Goal: Book appointment/travel/reservation

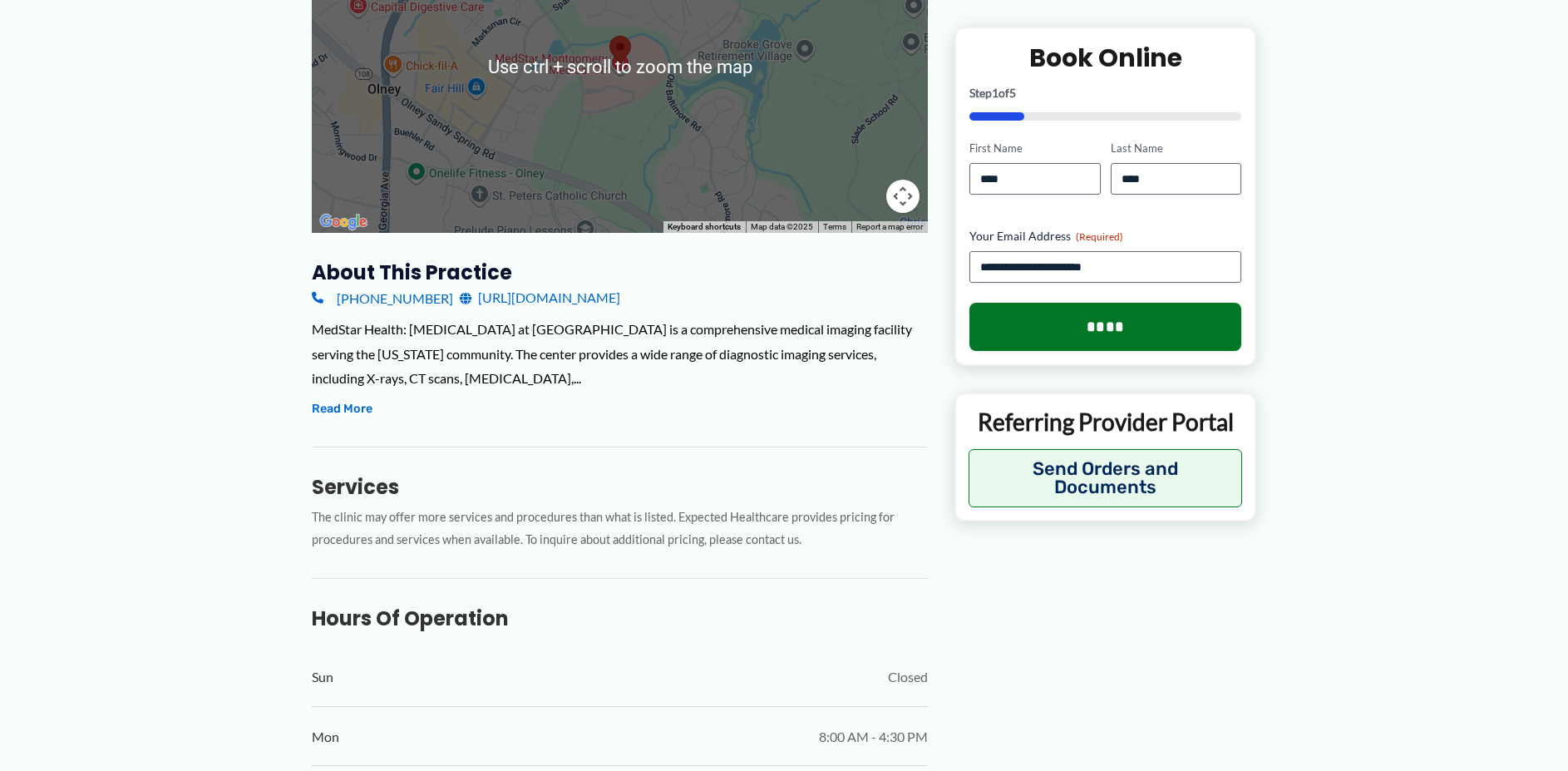
scroll to position [416, 0]
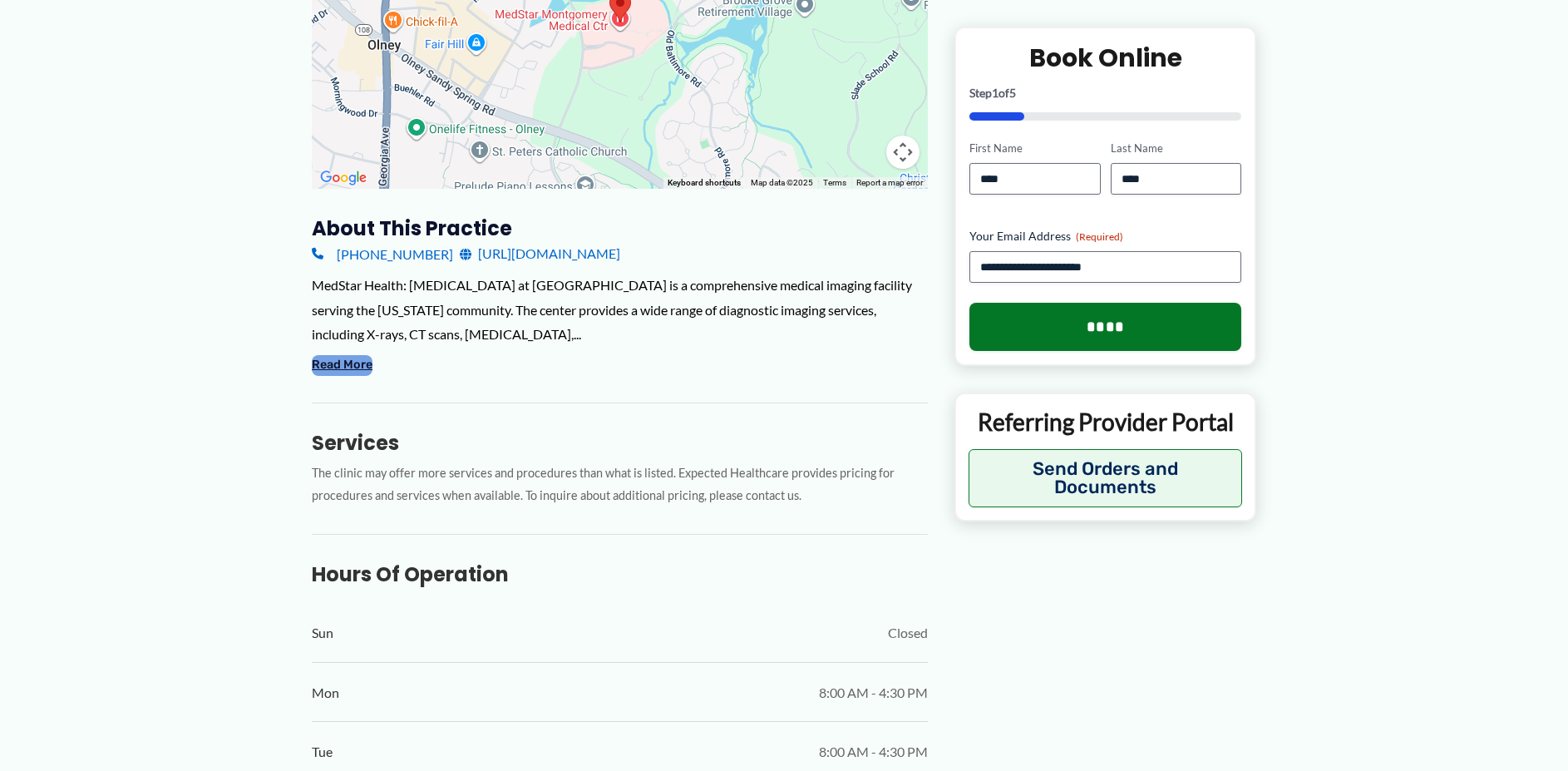
click at [349, 355] on button "Read More" at bounding box center [342, 365] width 60 height 20
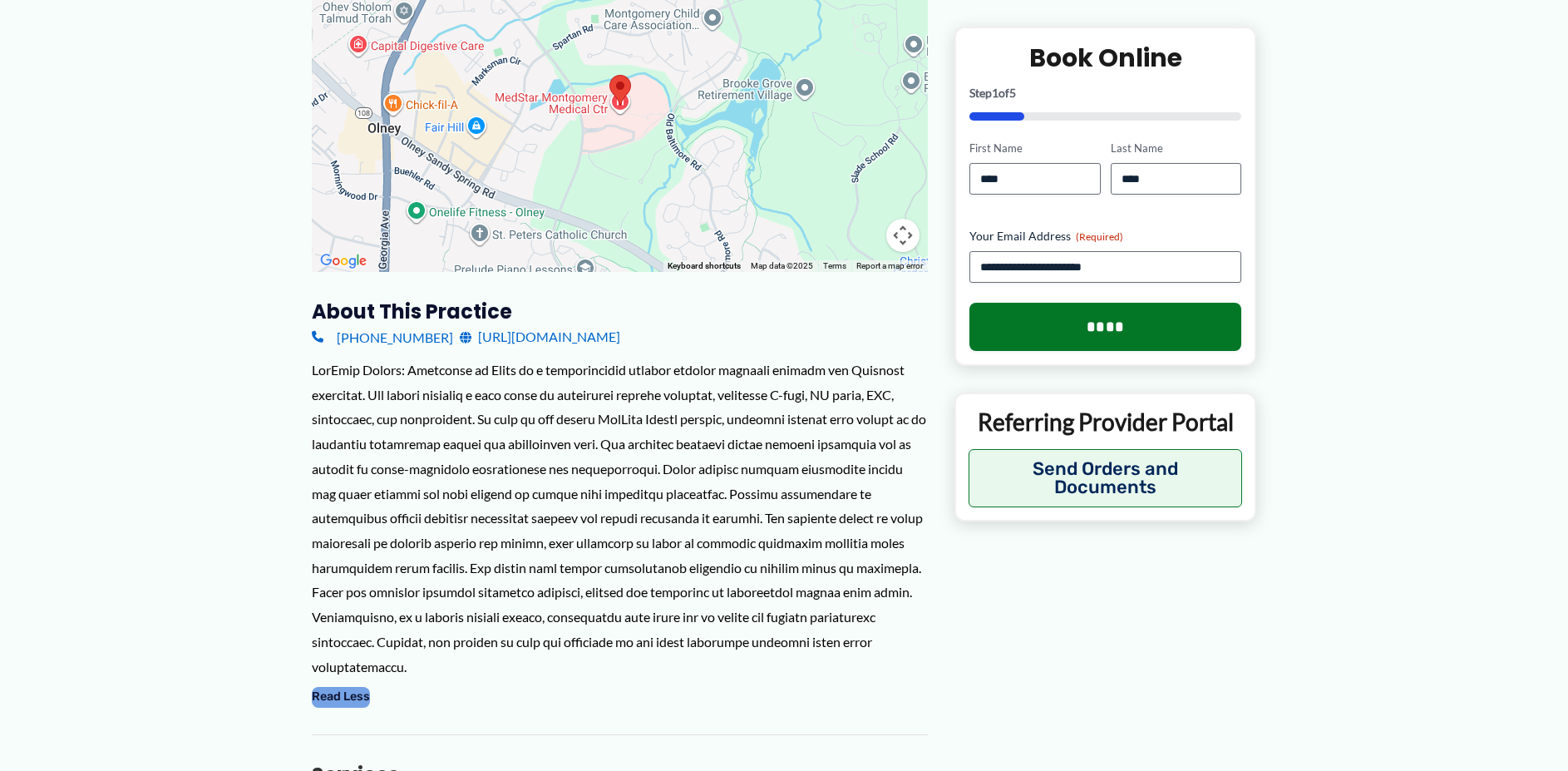
scroll to position [0, 0]
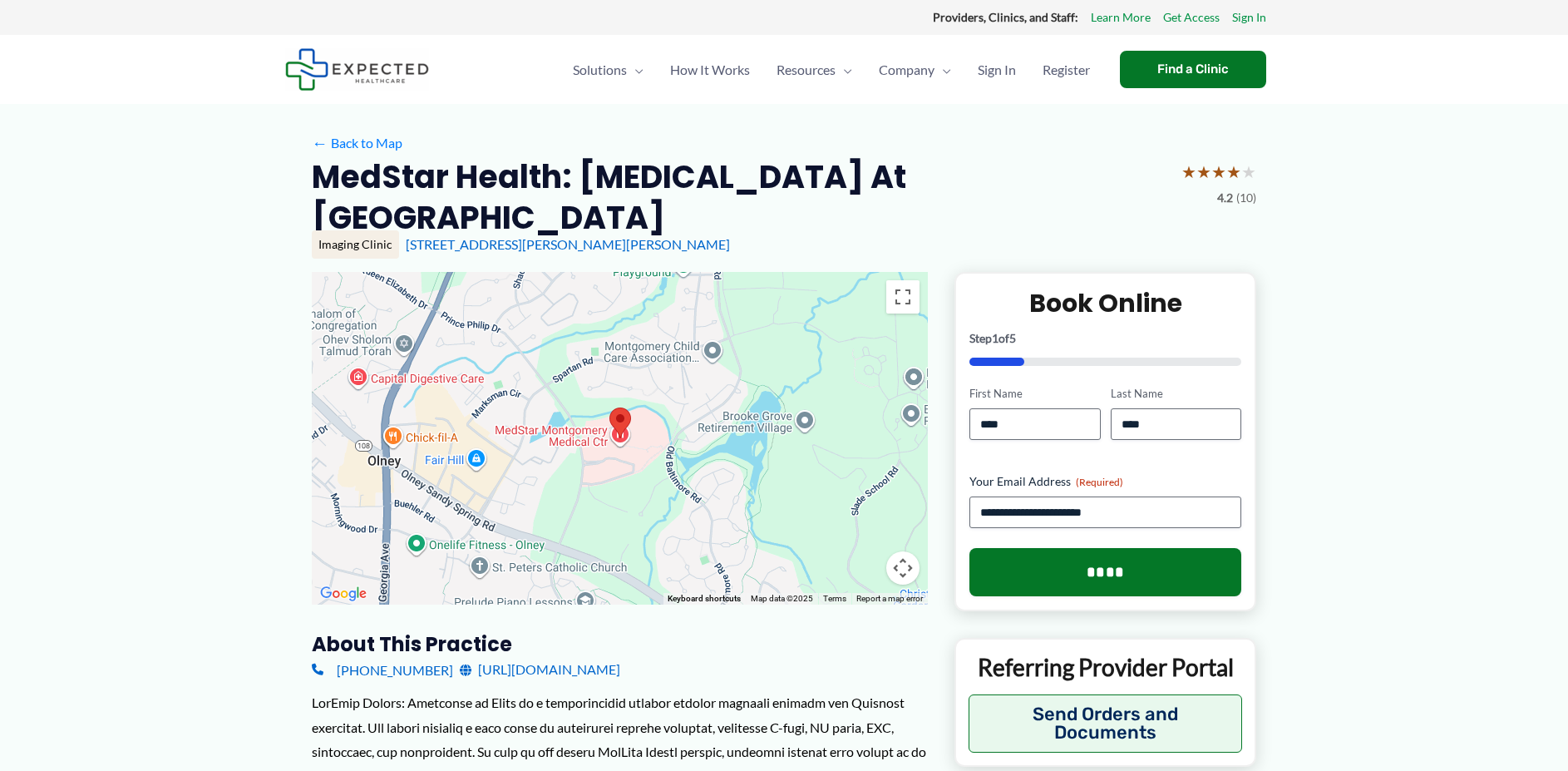
click at [824, 299] on div at bounding box center [620, 438] width 616 height 333
click at [904, 552] on button "Map camera controls" at bounding box center [902, 568] width 33 height 33
click at [856, 552] on button "Zoom out" at bounding box center [861, 568] width 33 height 33
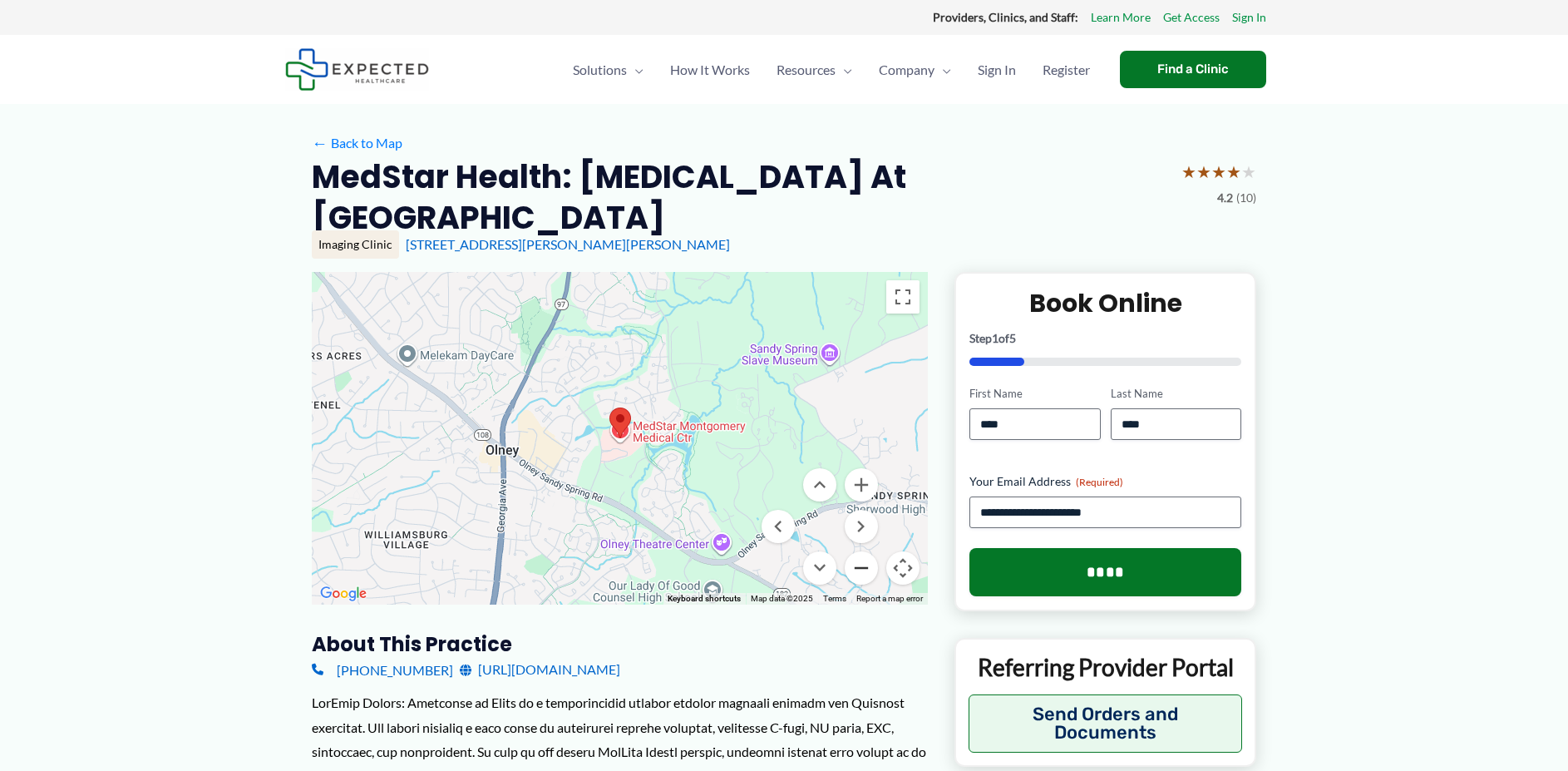
click at [857, 552] on button "Zoom out" at bounding box center [861, 568] width 33 height 33
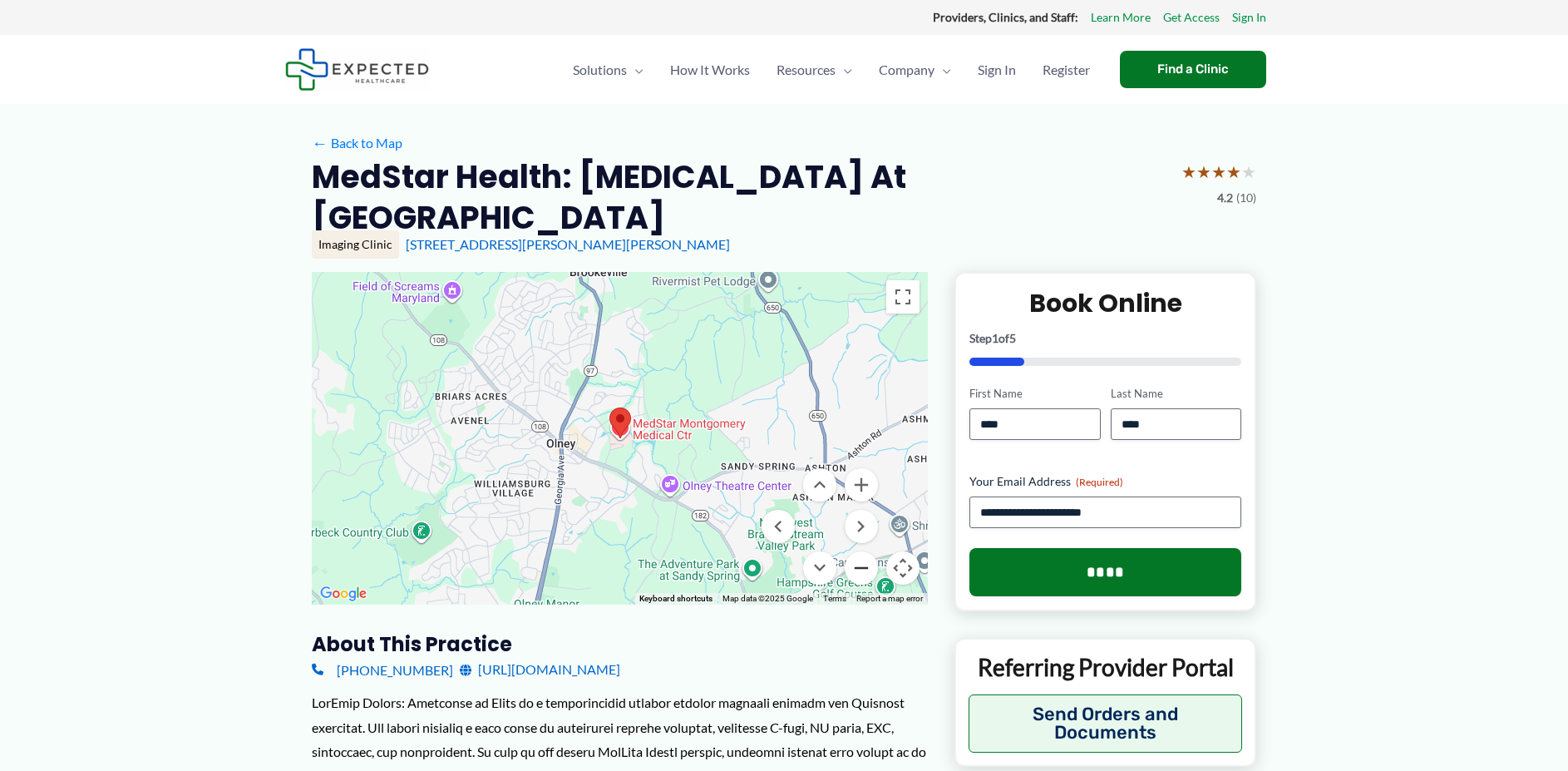
click at [864, 552] on button "Zoom out" at bounding box center [861, 568] width 33 height 33
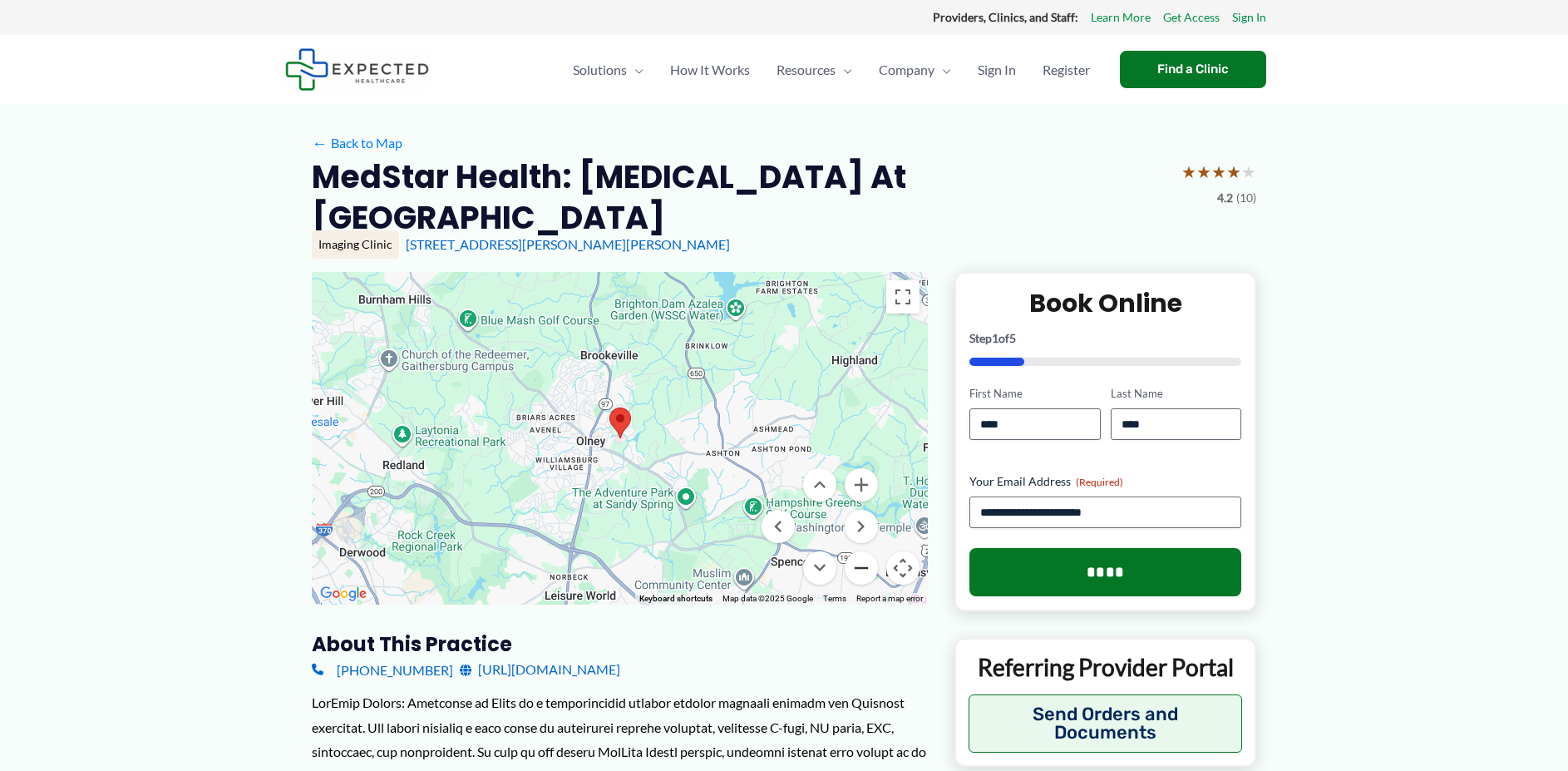
click at [864, 552] on button "Zoom out" at bounding box center [861, 568] width 33 height 33
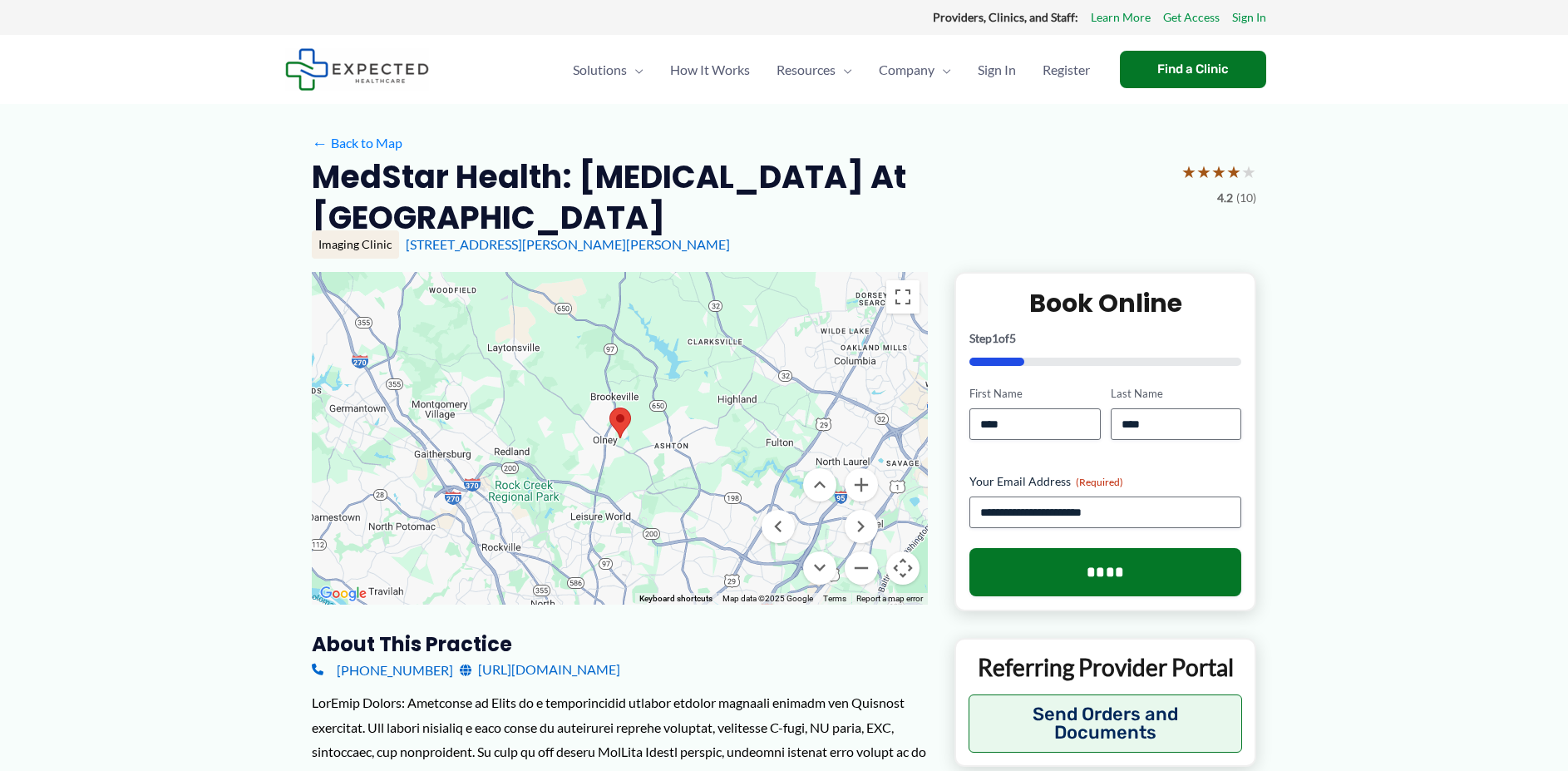
click at [903, 552] on button "Map camera controls" at bounding box center [902, 568] width 33 height 33
click at [901, 552] on button "Map camera controls" at bounding box center [902, 568] width 33 height 33
click at [859, 552] on button "Zoom out" at bounding box center [861, 568] width 33 height 33
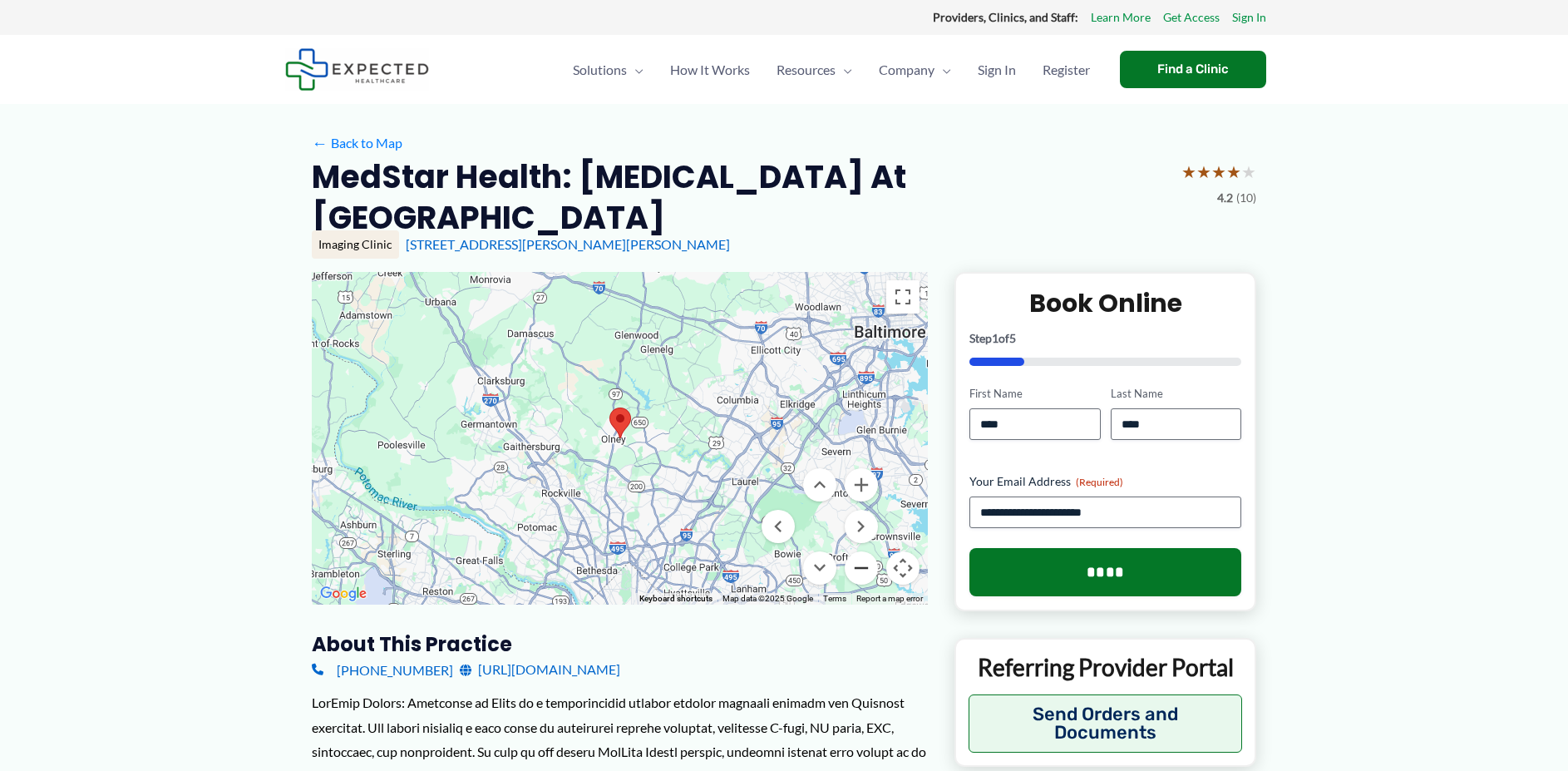
click at [859, 552] on button "Zoom out" at bounding box center [861, 568] width 33 height 33
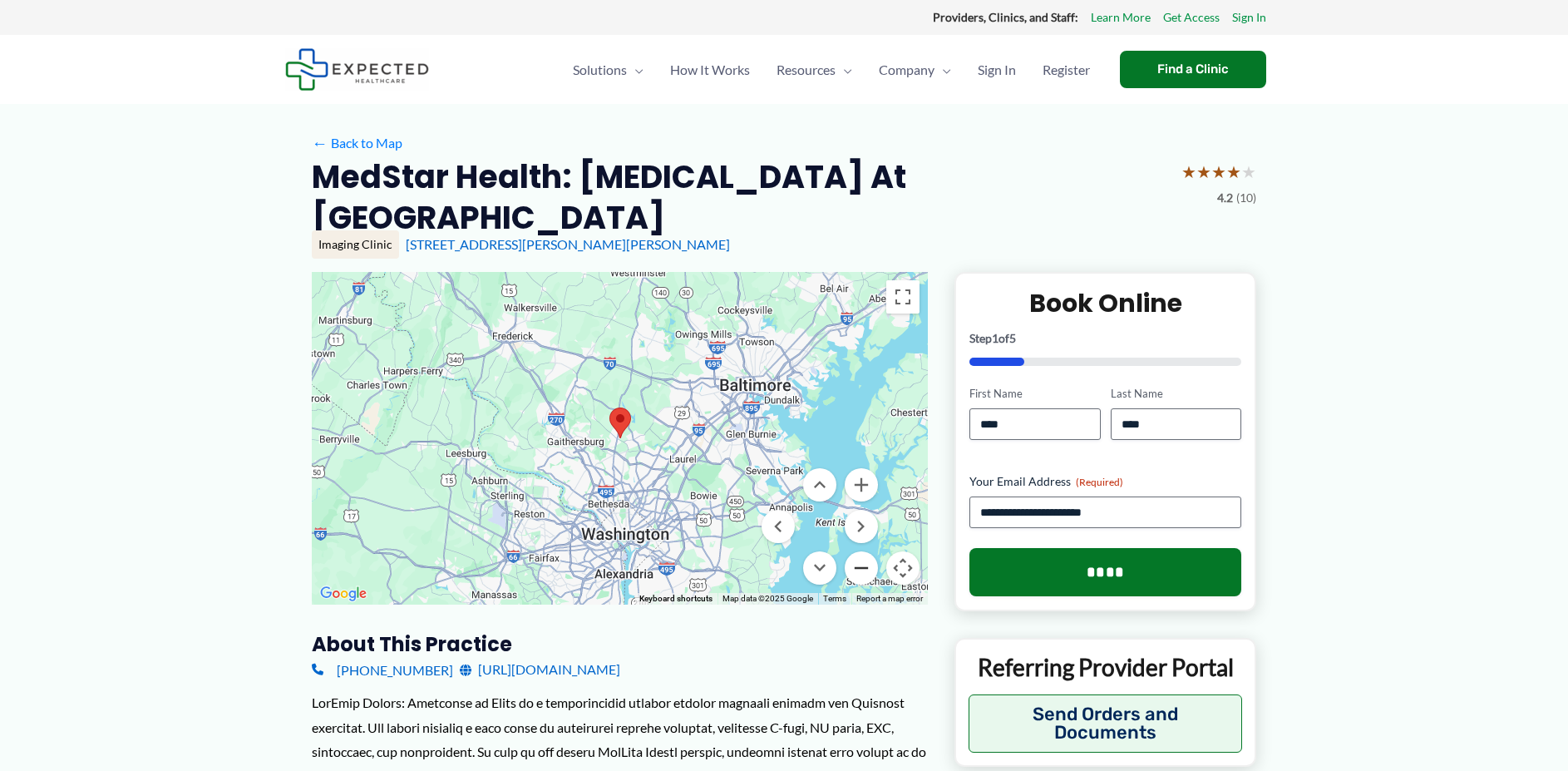
click at [859, 552] on button "Zoom out" at bounding box center [861, 568] width 33 height 33
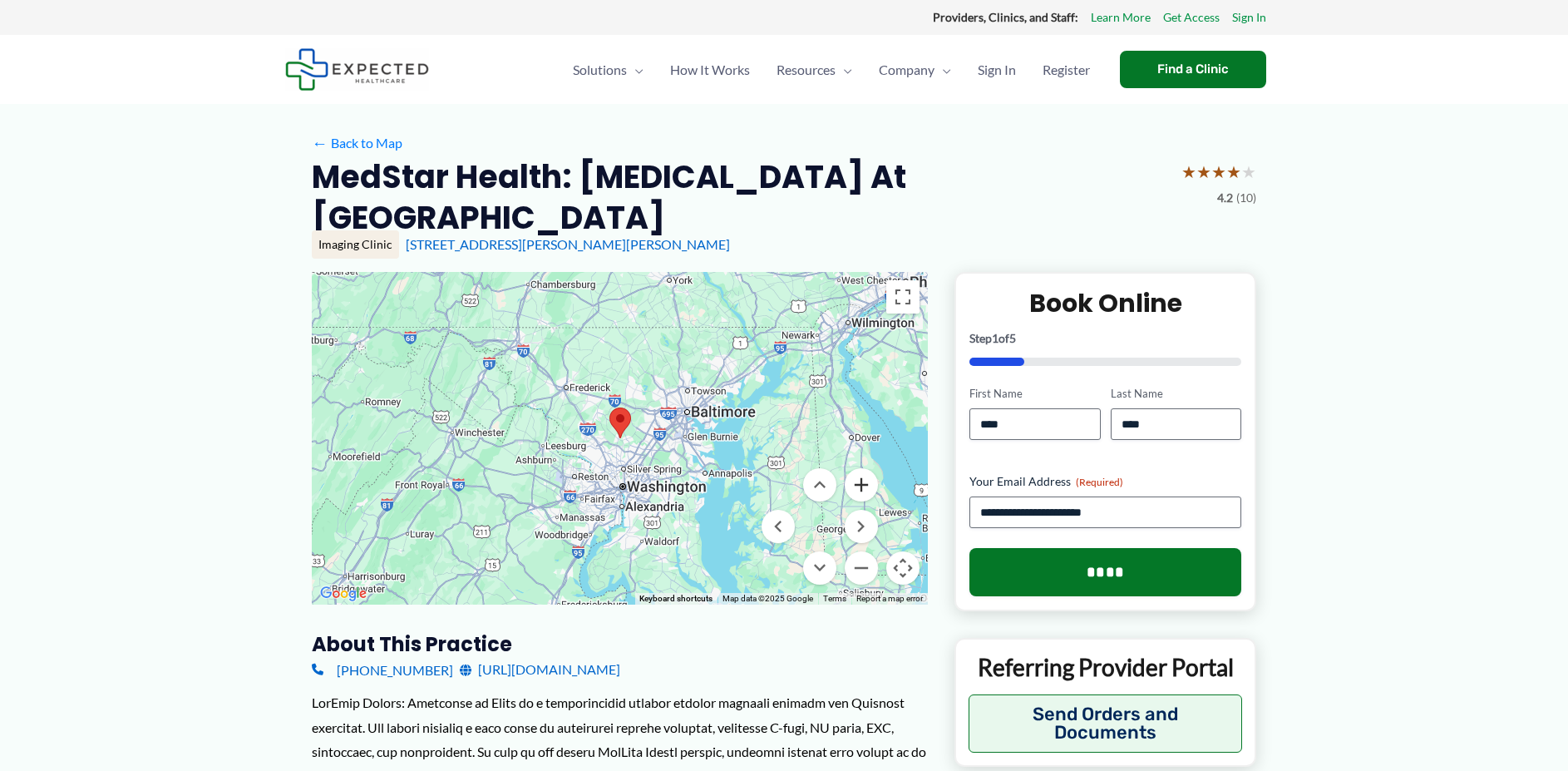
click at [866, 469] on button "Zoom in" at bounding box center [861, 485] width 33 height 33
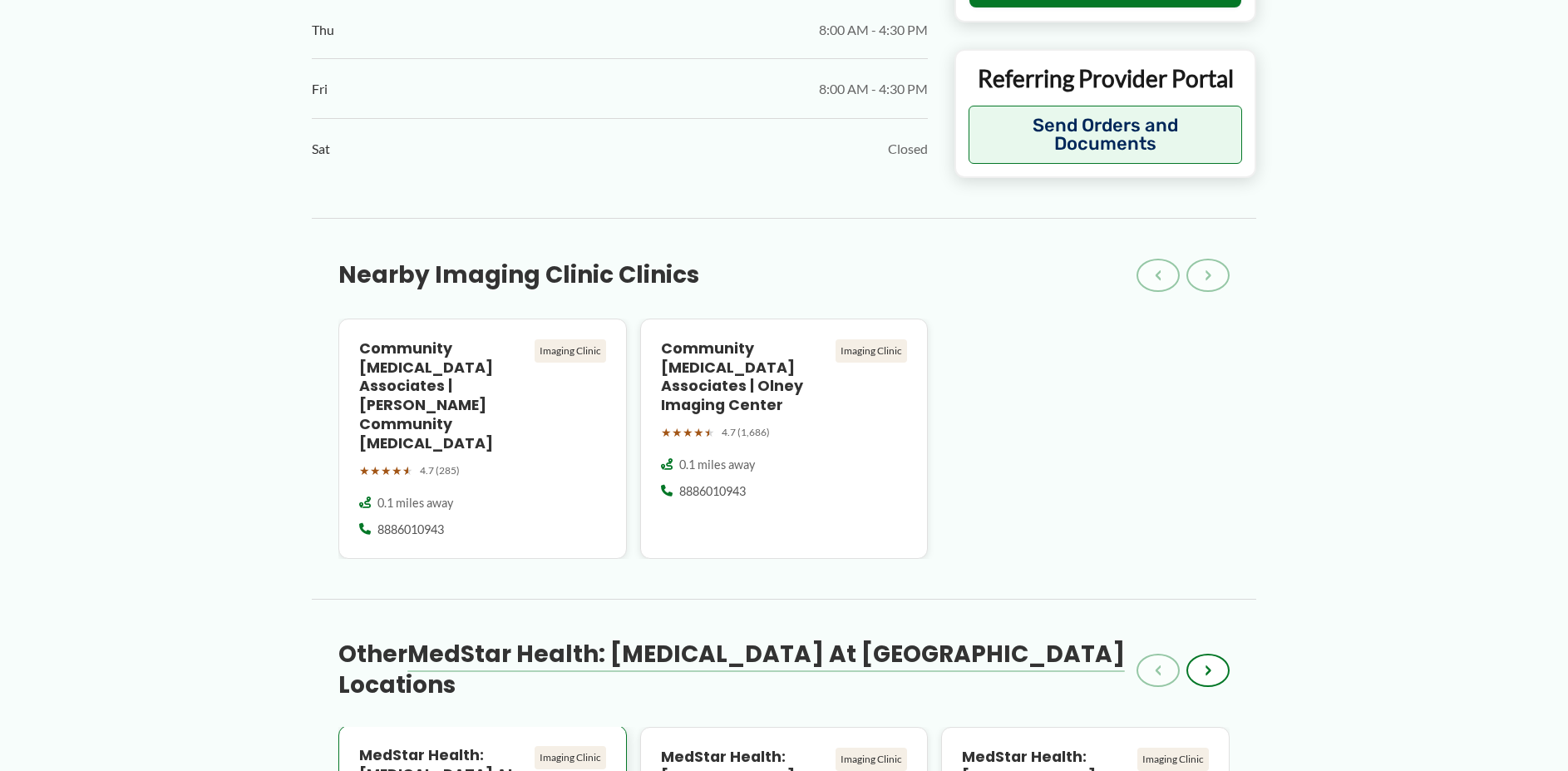
scroll to position [1746, 0]
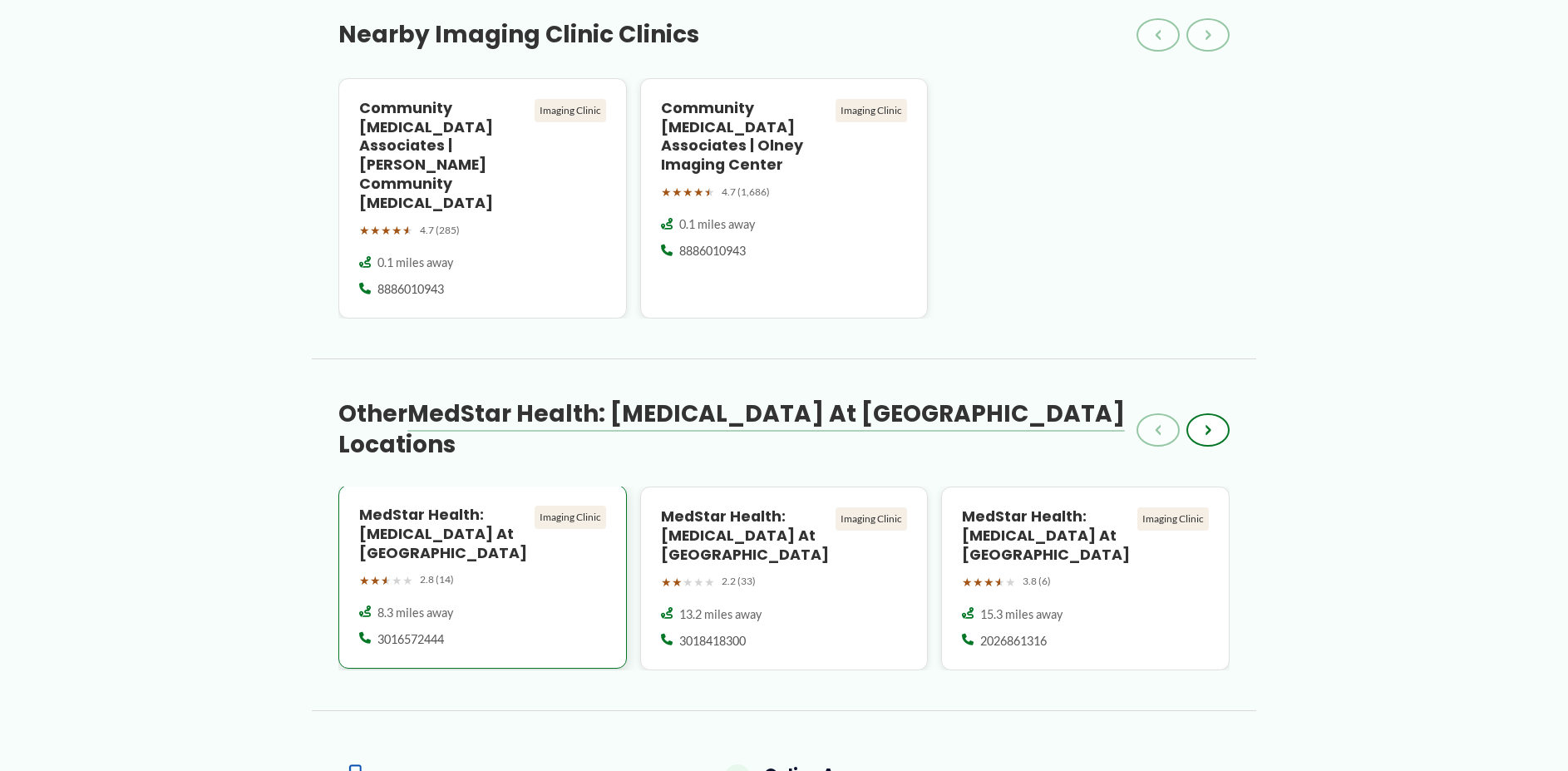
click at [428, 505] on h4 "MedStar Health: [MEDICAL_DATA] at [GEOGRAPHIC_DATA]" at bounding box center [443, 534] width 169 height 58
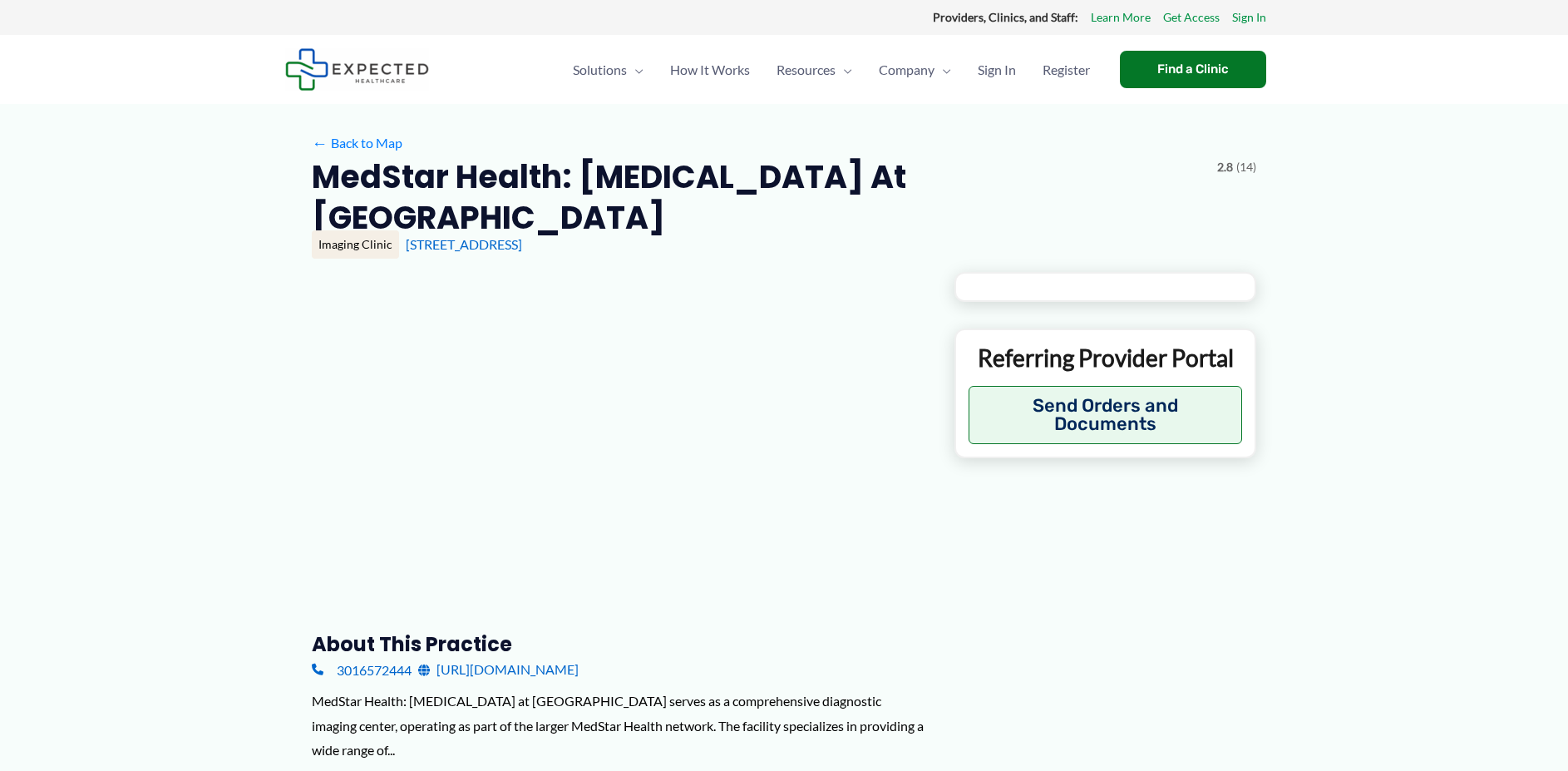
type input "**********"
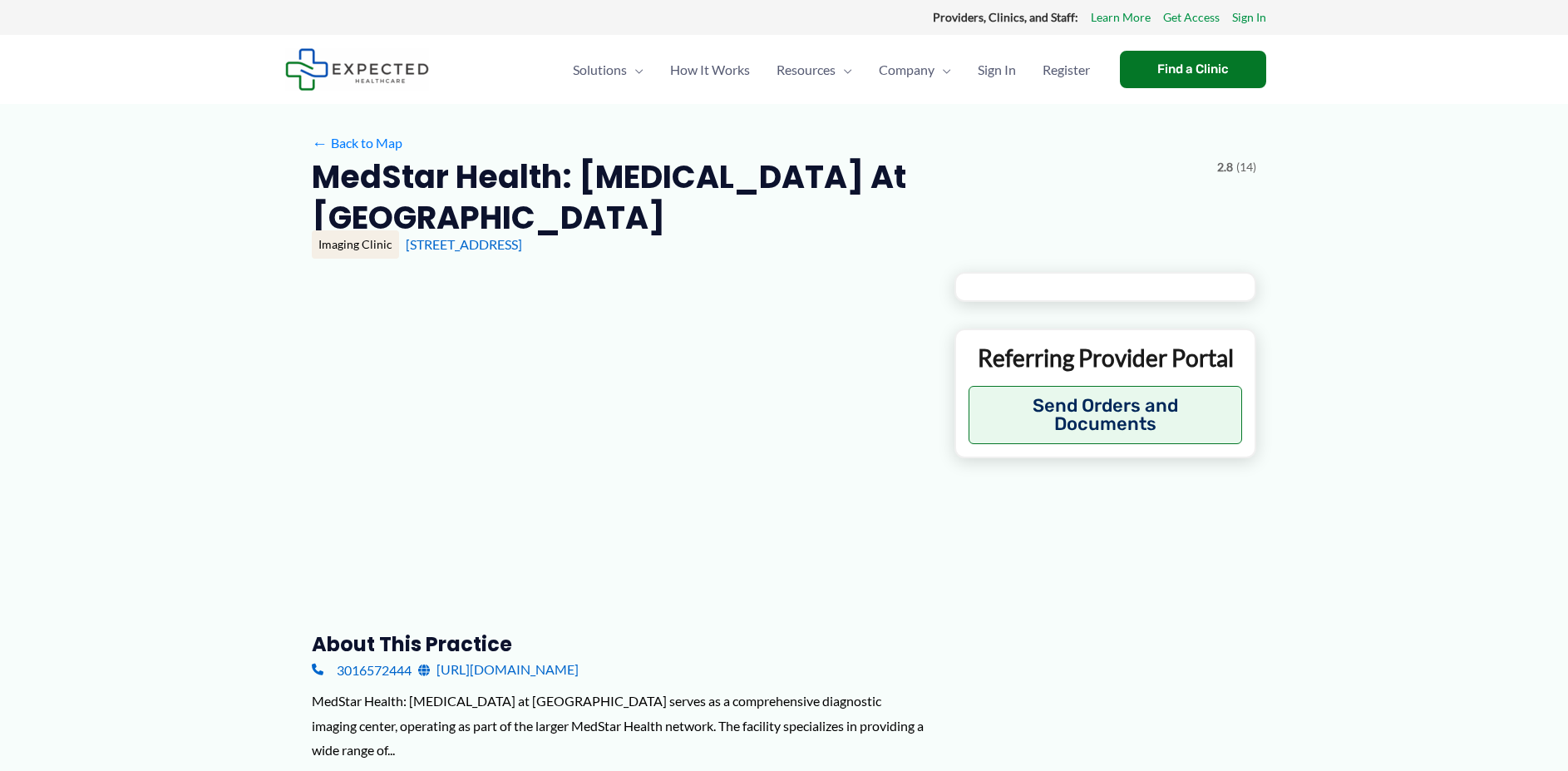
type input "**********"
